Goal: Transaction & Acquisition: Purchase product/service

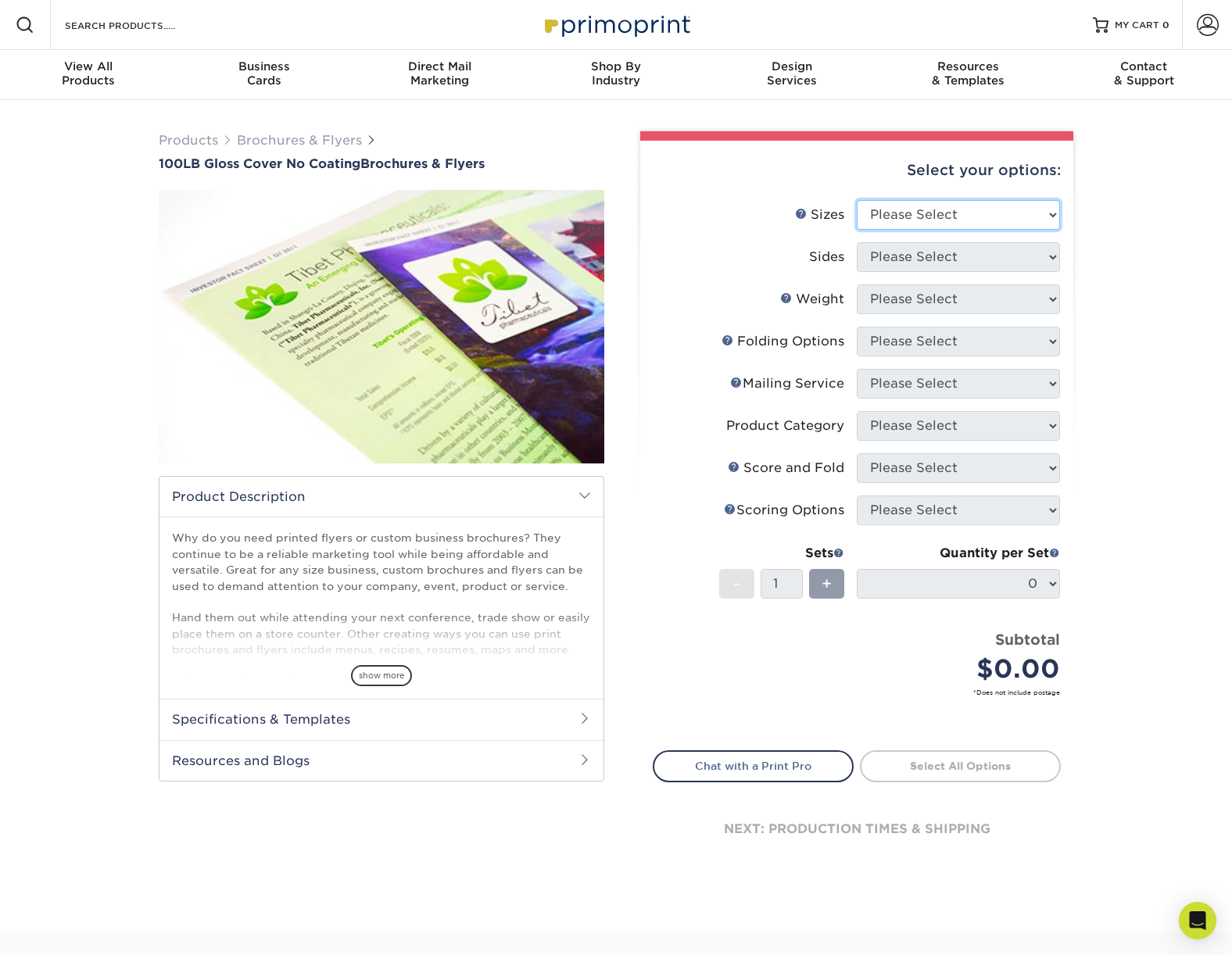
click at [882, 221] on select "Please Select 3.67" x 8.5" 4" x 8.5" 4" x 8.5" 4" x 11" 4" x 12" 4.25" x 11" 4.…" at bounding box center [959, 215] width 203 height 29
select select "11.00x17.00"
click at [916, 256] on select "Please Select Print Both Sides Print Front Only" at bounding box center [959, 257] width 203 height 29
select select "13abbda7-1d64-4f25-8bb2-c179b224825d"
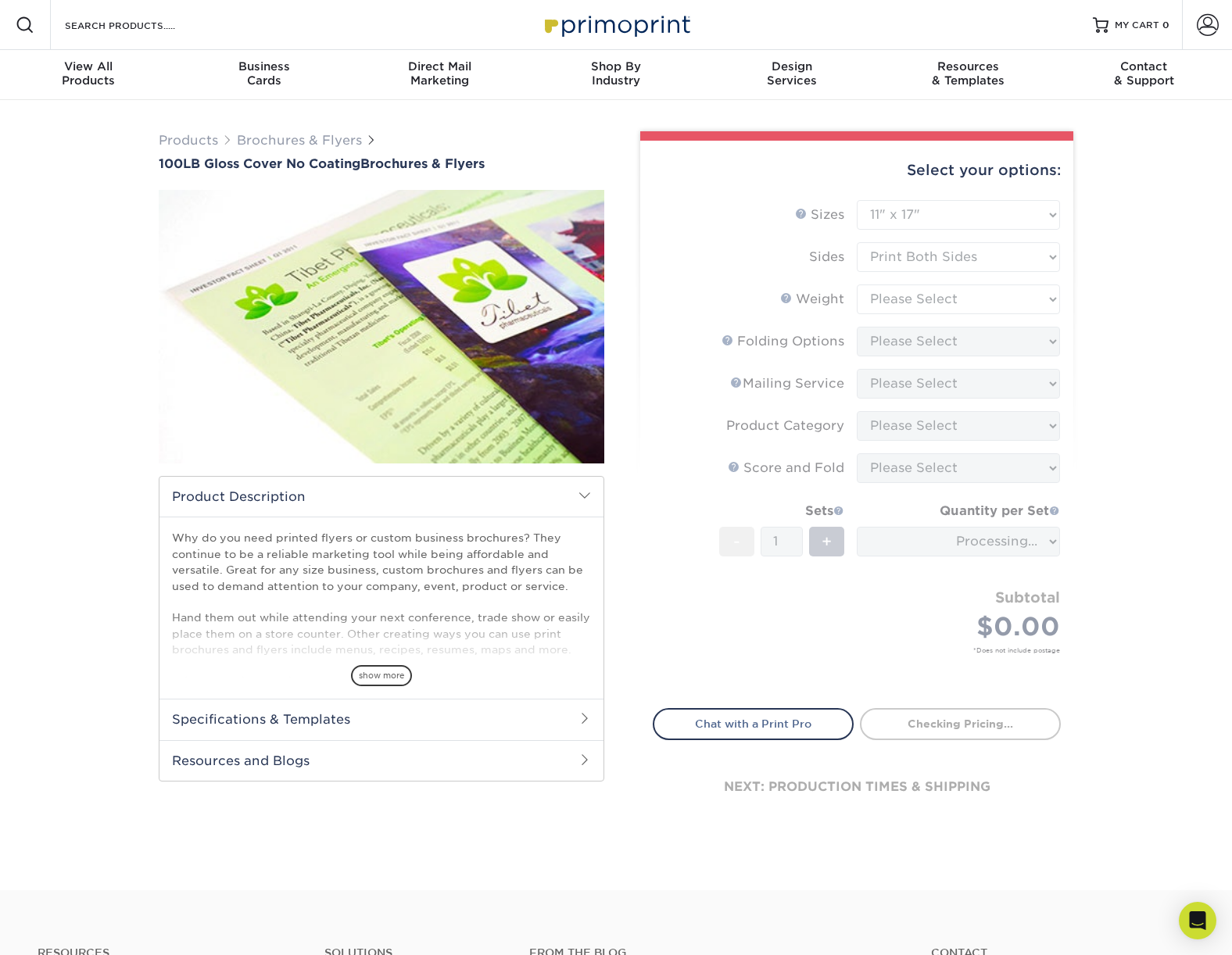
click at [901, 298] on form "Sizes Help Sizes Please Select 3.67" x 8.5" 4" x 8.5" 4" x 8.5" 4" x 11" 4" x 1…" at bounding box center [856, 445] width 408 height 490
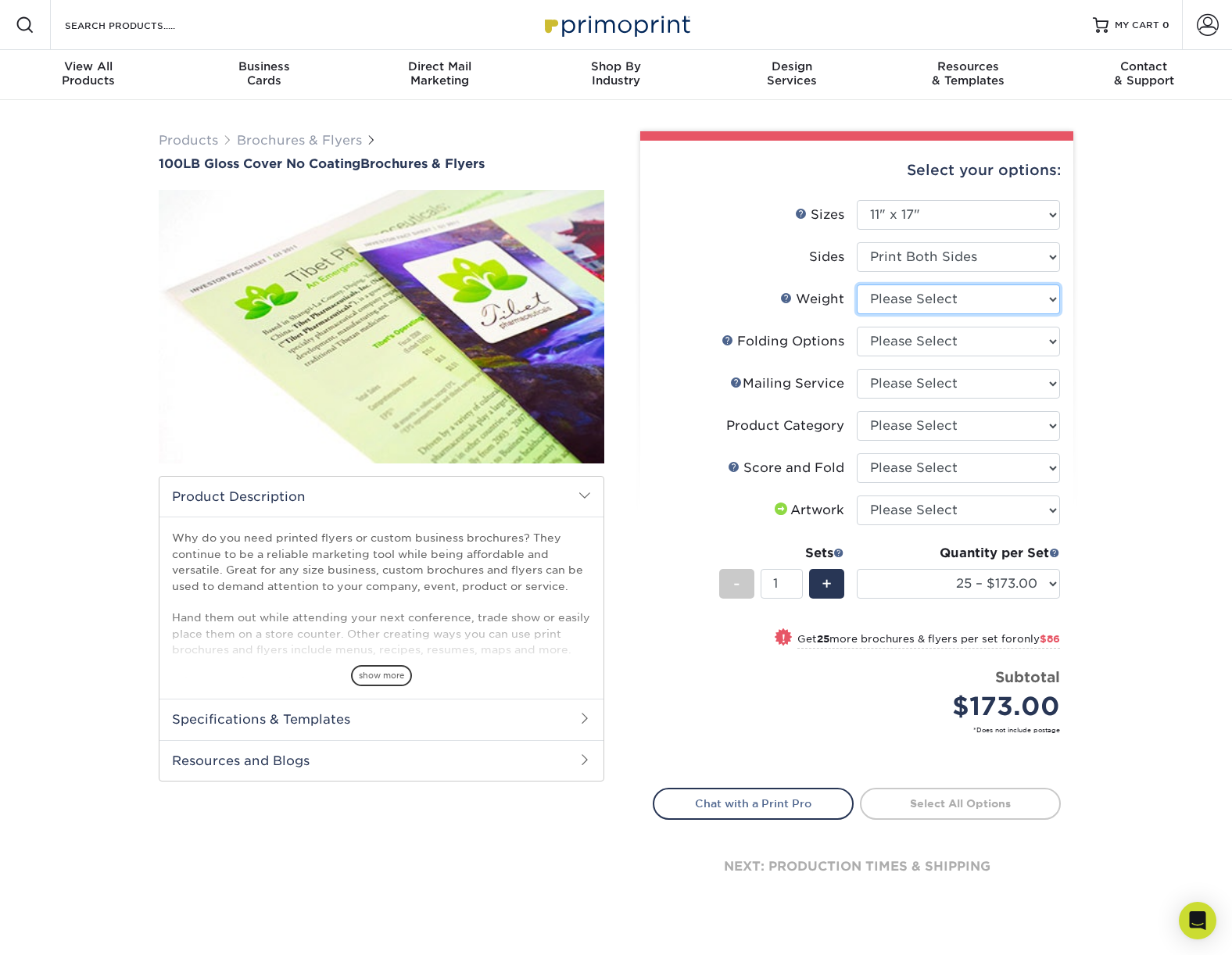
click at [900, 298] on select "Please Select 100LB" at bounding box center [959, 298] width 203 height 29
select select "100LB"
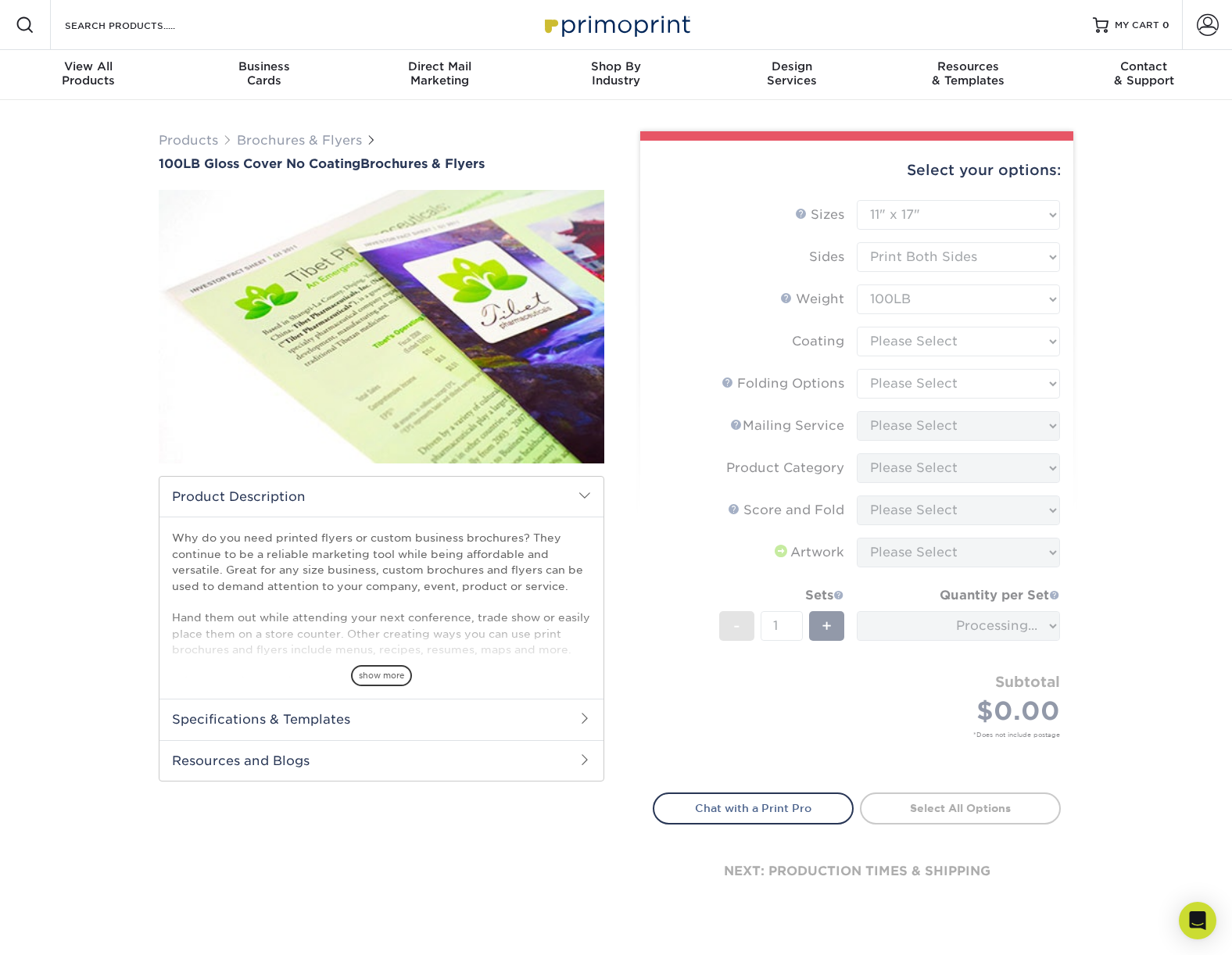
click at [902, 334] on form "Sizes Help Sizes Please Select 3.67" x 8.5" 4" x 8.5" 4" x 8.5" 4" x 11" 4" x 1…" at bounding box center [856, 487] width 408 height 574
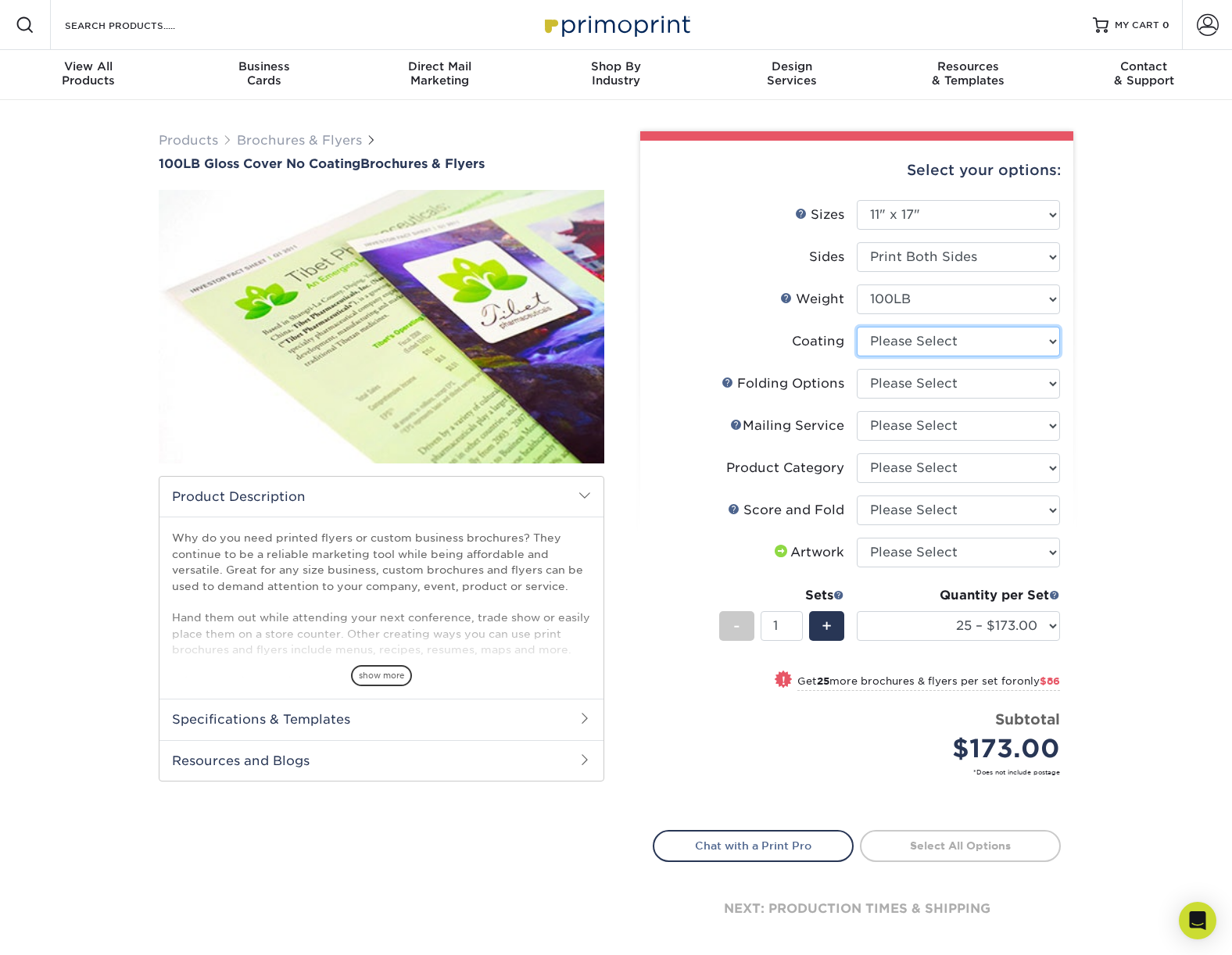
click at [903, 345] on select at bounding box center [959, 341] width 203 height 29
select select "3e7618de-abca-4bda-9f97-8b9129e913d8"
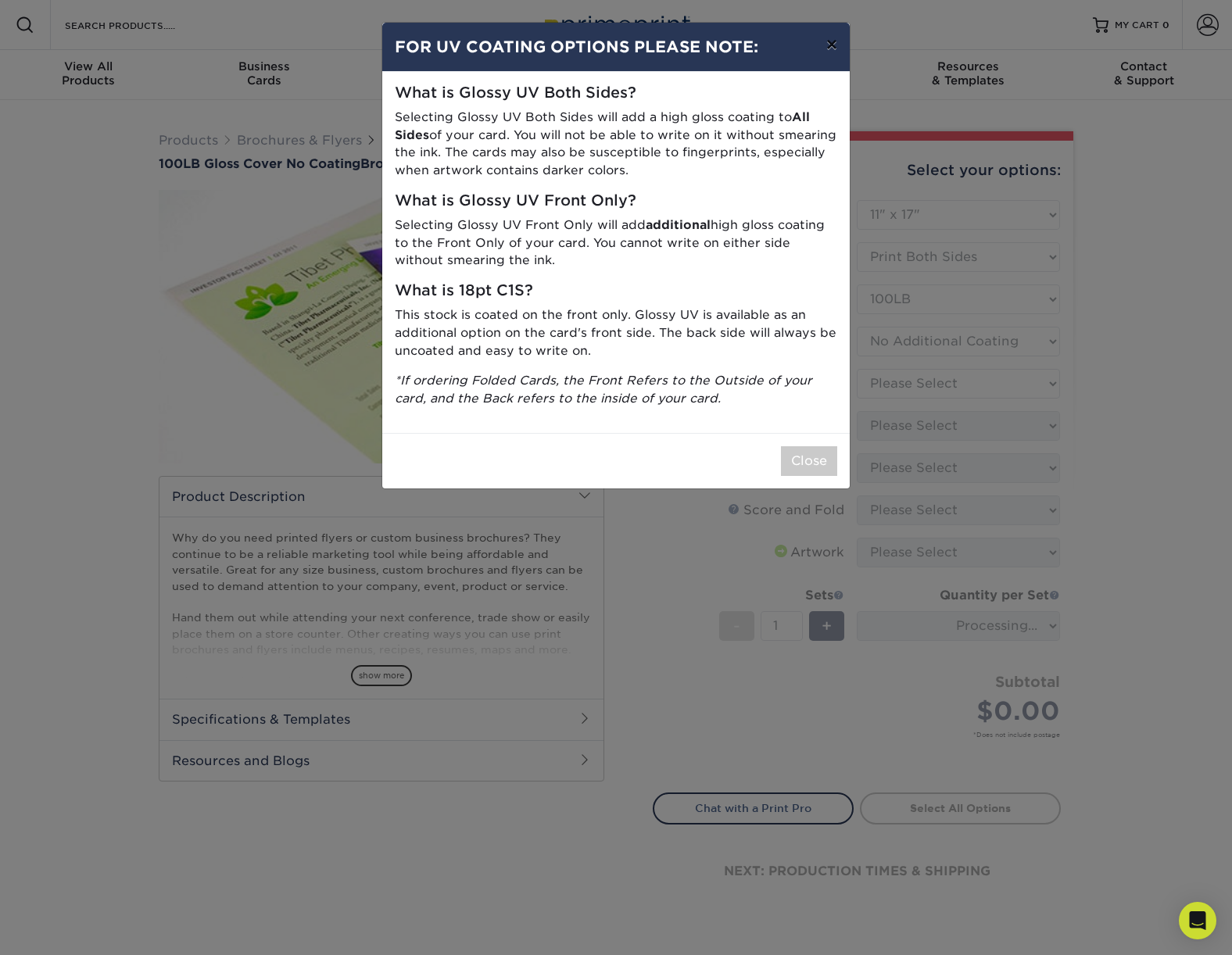
click at [840, 52] on button "×" at bounding box center [831, 44] width 36 height 44
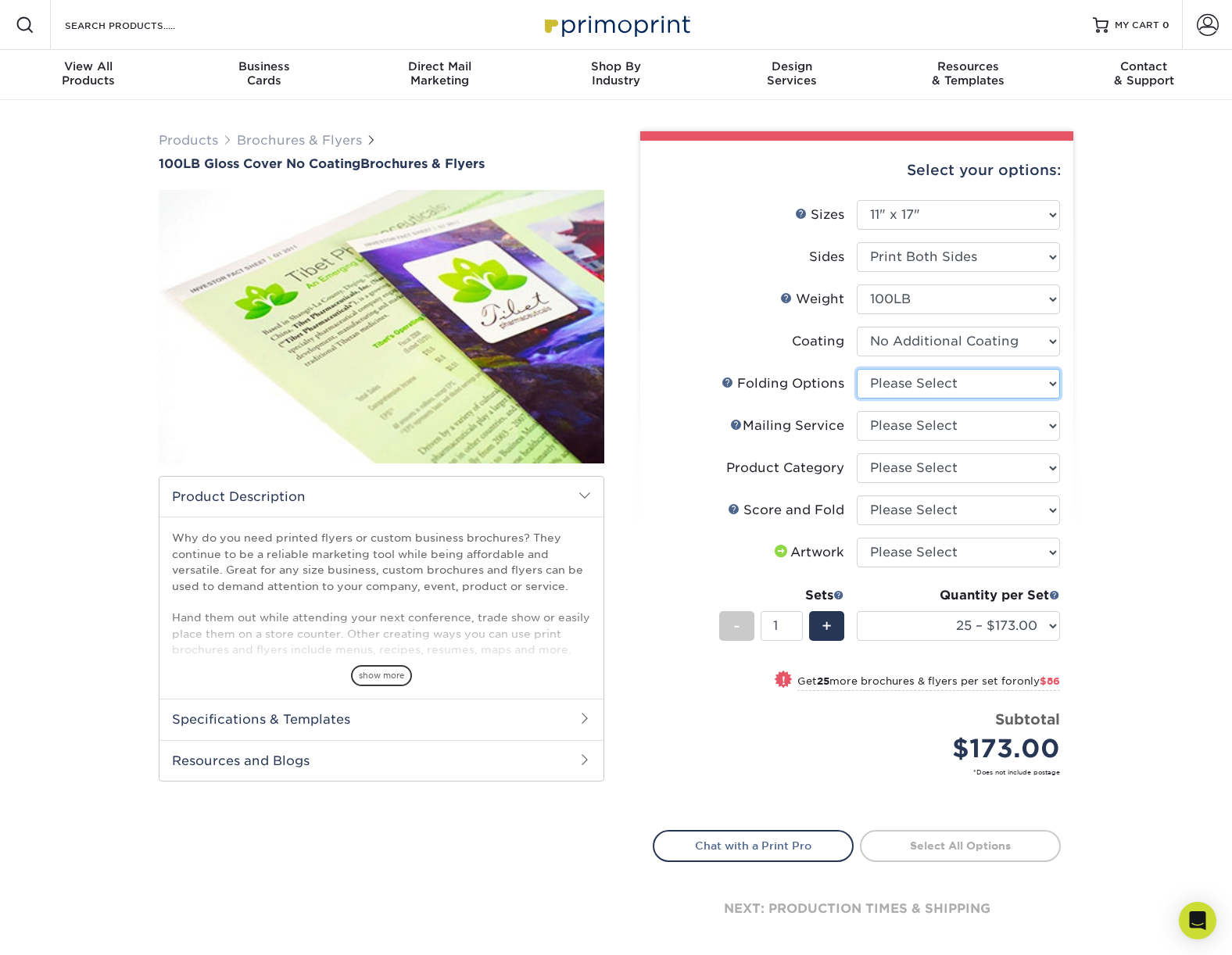
click at [993, 387] on select "Please Select FLAT - No Folding" at bounding box center [959, 383] width 203 height 29
select select "9b1d5825-34d1-4721-9874-ed79abb003d7"
click at [969, 419] on select "Please Select No Direct Mailing Service No, I will mail/stamp/imprint Direct Ma…" at bounding box center [959, 425] width 203 height 29
select select "3e5e9bdd-d78a-4c28-a41d-fe1407925ca6"
click at [928, 463] on select "Please Select Flyers and Brochures" at bounding box center [959, 468] width 203 height 29
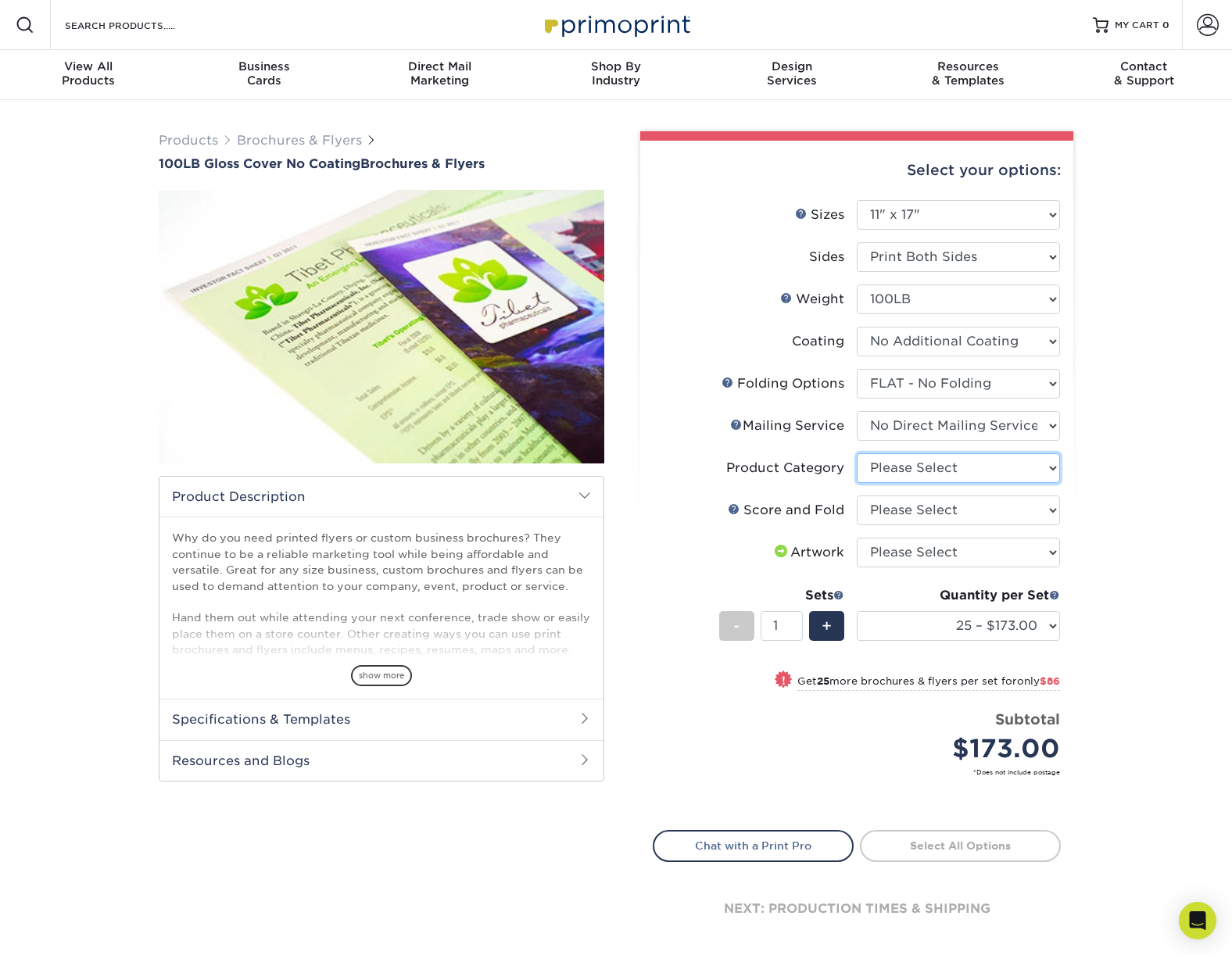
select select "1a668080-6b7c-4174-b399-2c3833b27ef4"
click at [918, 509] on select "Please Select No Scoring and Folding Score & fold in half Score and Tri-Fold" at bounding box center [959, 510] width 203 height 29
select select "a16c219e-16ac-4cab-aed3-3adba38009f9"
click at [916, 559] on select "Please Select I will upload files I need a design - $175" at bounding box center [959, 552] width 203 height 29
select select "upload"
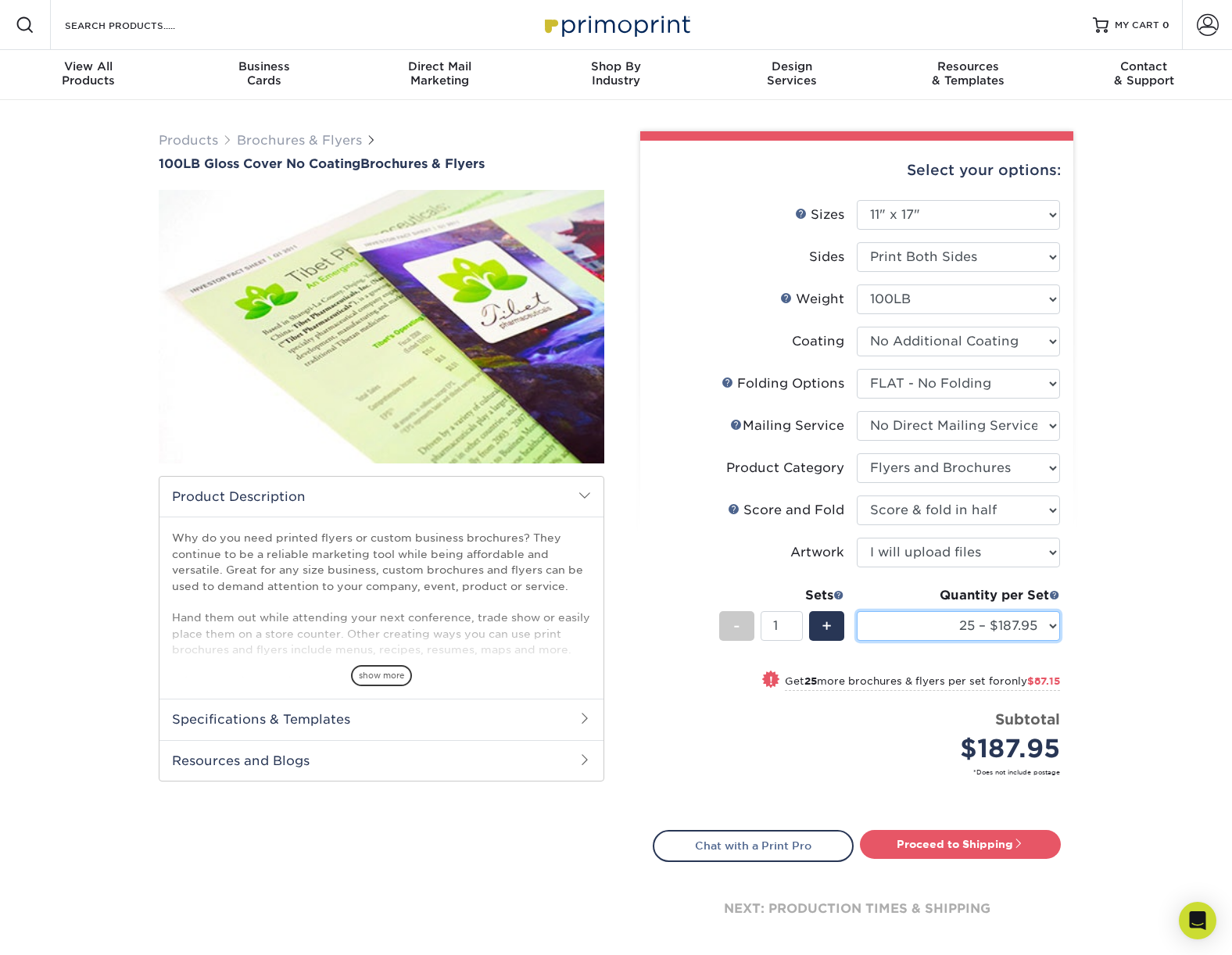
click at [940, 628] on select "25 – $187.95 50 – $275.10 75 – $328.25 100 – $381.40 250 – $538.13 500 – $982.0…" at bounding box center [959, 625] width 203 height 29
select select "50 – $275.10"
click at [1099, 621] on div "Products Brochures & Flyers 100LB Gloss Cover No Coating Brochures & Flyers sho…" at bounding box center [616, 556] width 1232 height 912
